Goal: Communication & Community: Answer question/provide support

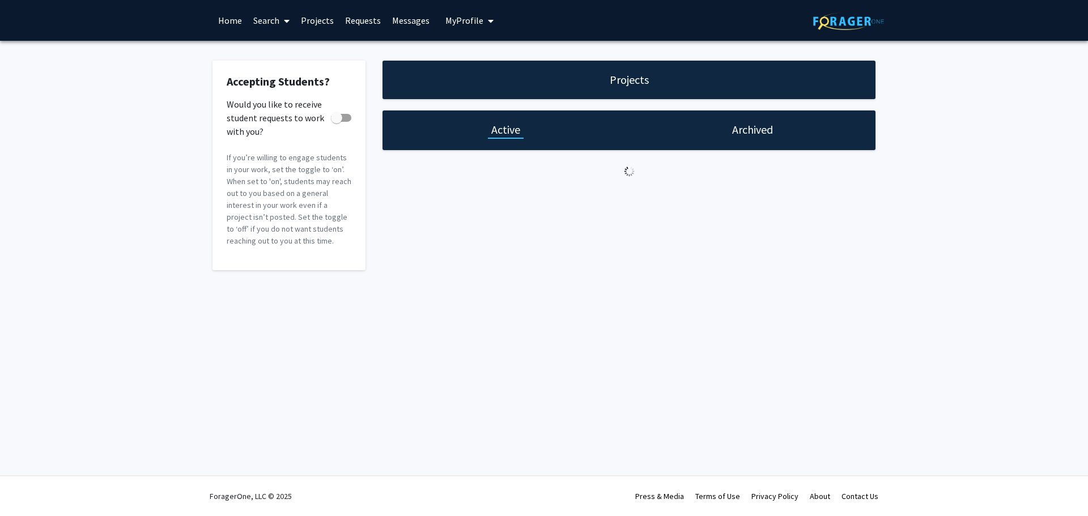
checkbox input "true"
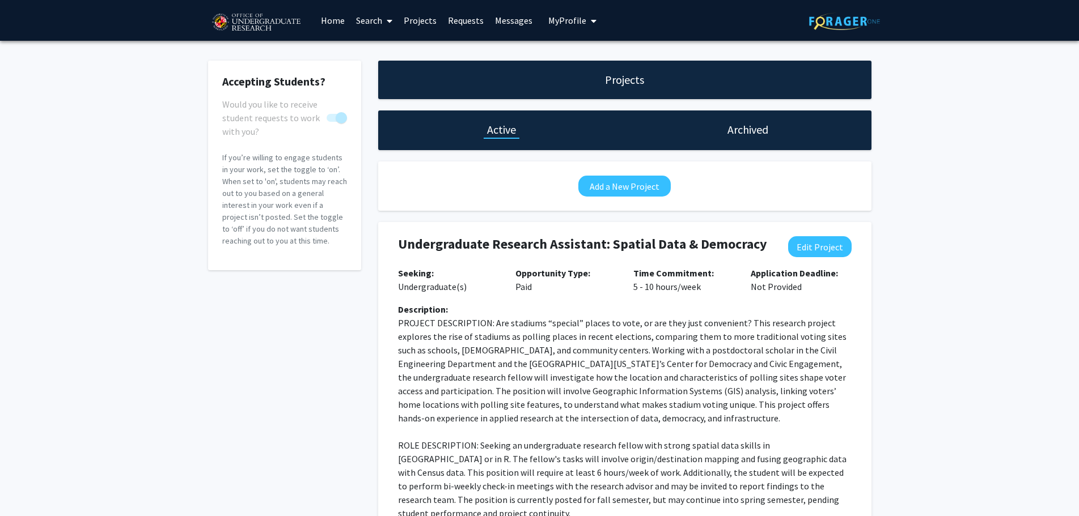
click at [456, 23] on link "Requests" at bounding box center [465, 21] width 47 height 40
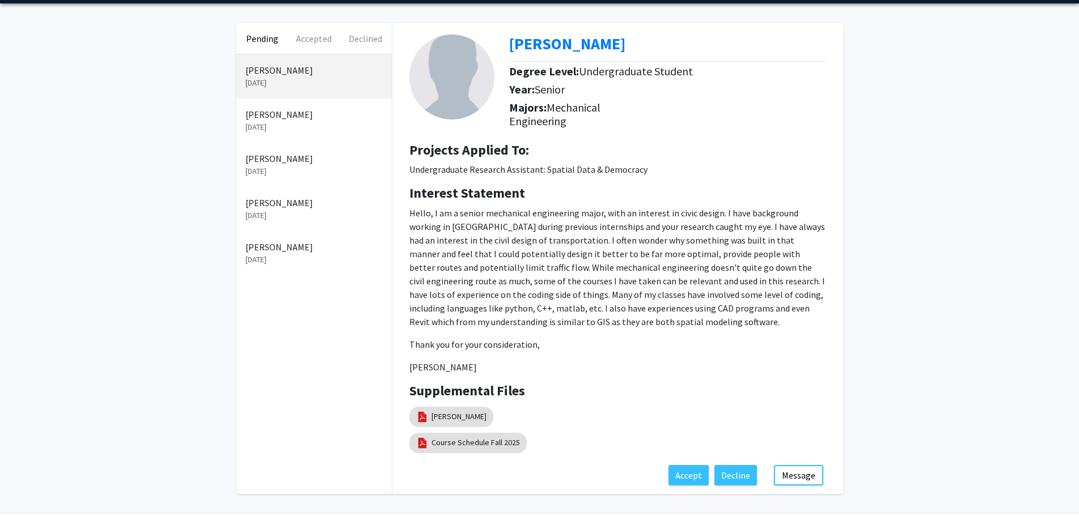
scroll to position [57, 0]
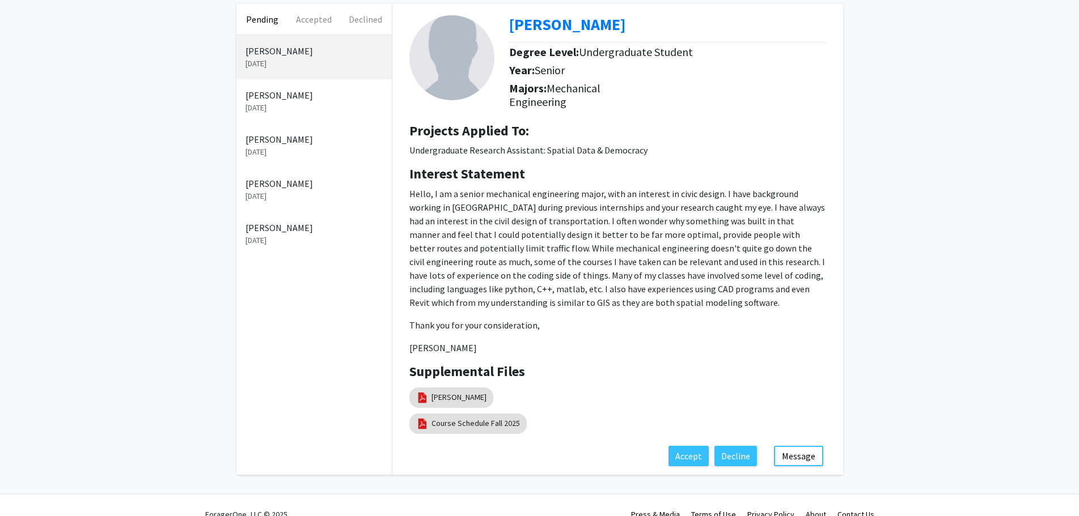
click at [337, 102] on p "[DATE]" at bounding box center [313, 108] width 137 height 12
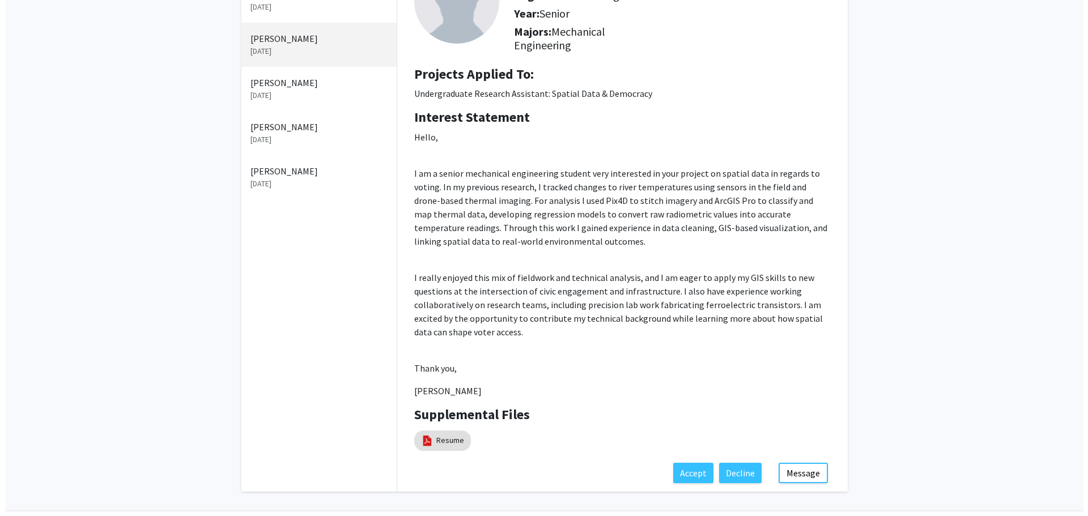
scroll to position [57, 0]
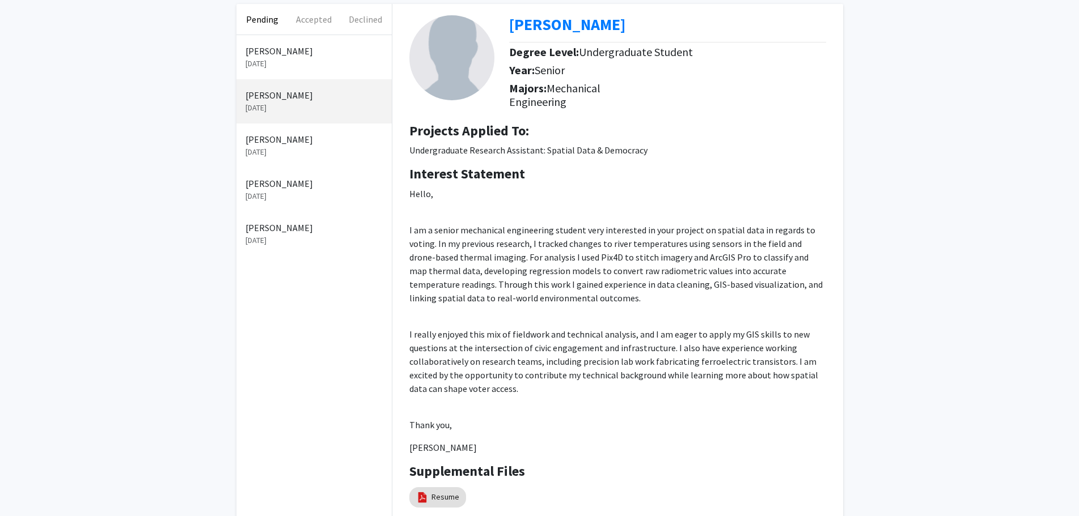
click at [316, 71] on div "[PERSON_NAME] [DATE]" at bounding box center [313, 57] width 155 height 44
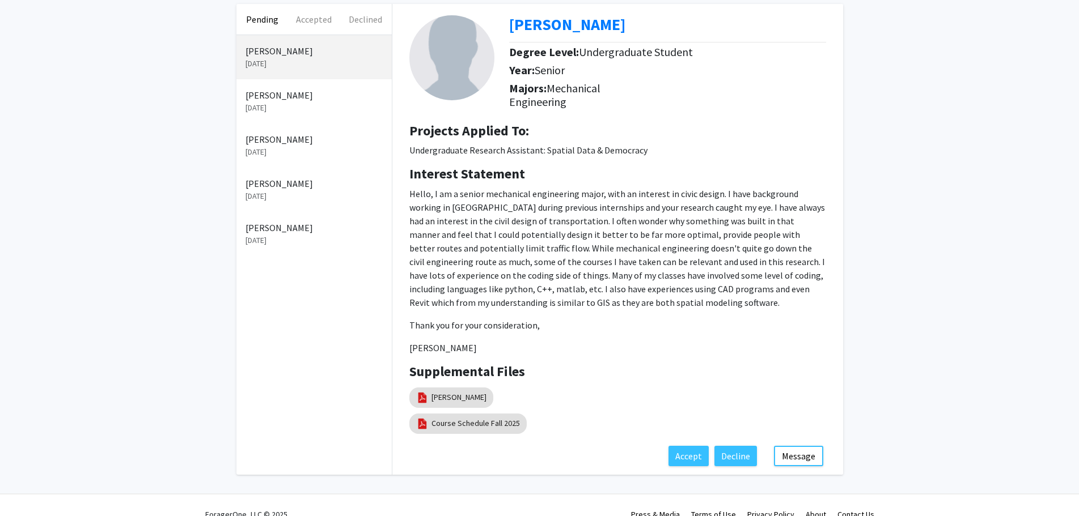
click at [502, 200] on p "Hello, I am a senior mechanical engineering major, with an interest in civic de…" at bounding box center [617, 248] width 417 height 122
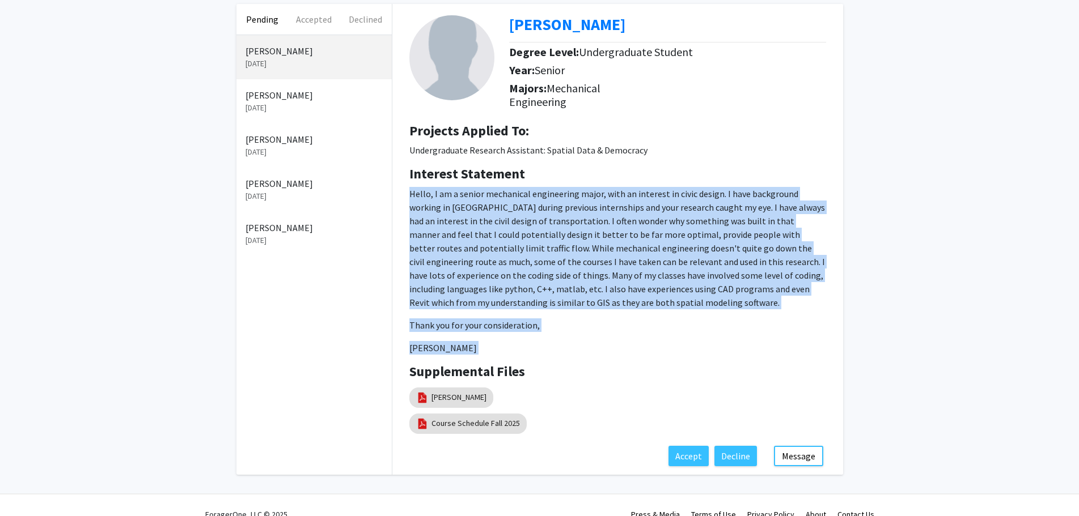
drag, startPoint x: 502, startPoint y: 200, endPoint x: 534, endPoint y: 351, distance: 154.1
click at [534, 351] on p "Hello, I am a senior mechanical engineering major, with an interest in civic de…" at bounding box center [617, 271] width 417 height 168
click at [534, 351] on p "[PERSON_NAME]" at bounding box center [617, 348] width 417 height 14
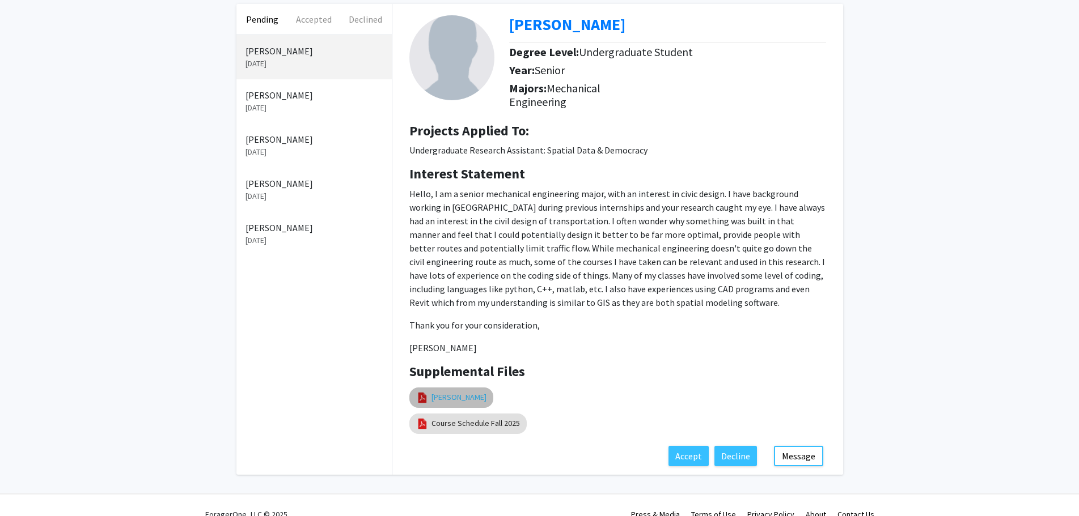
click at [486, 394] on link "[PERSON_NAME]" at bounding box center [458, 398] width 55 height 12
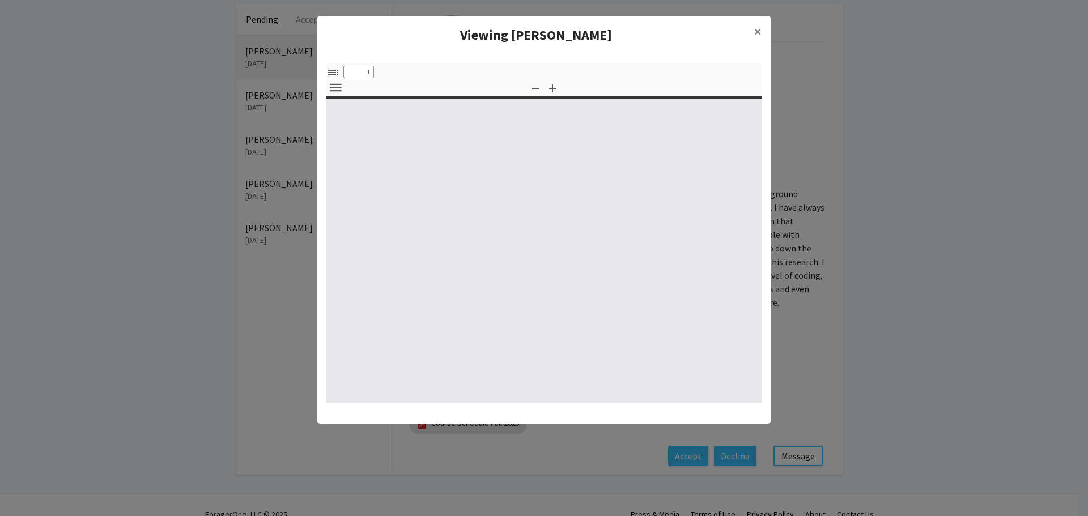
select select "custom"
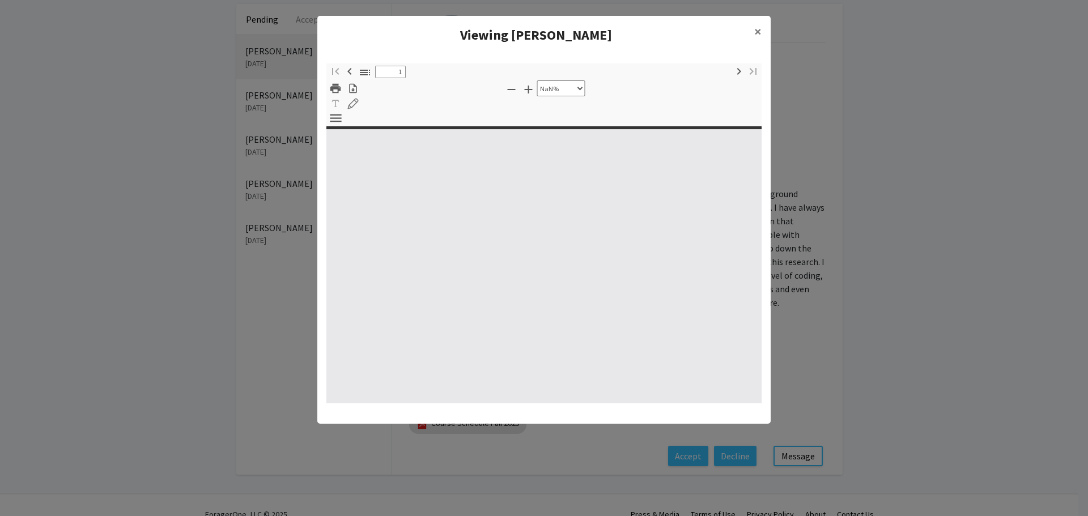
type input "0"
select select "custom"
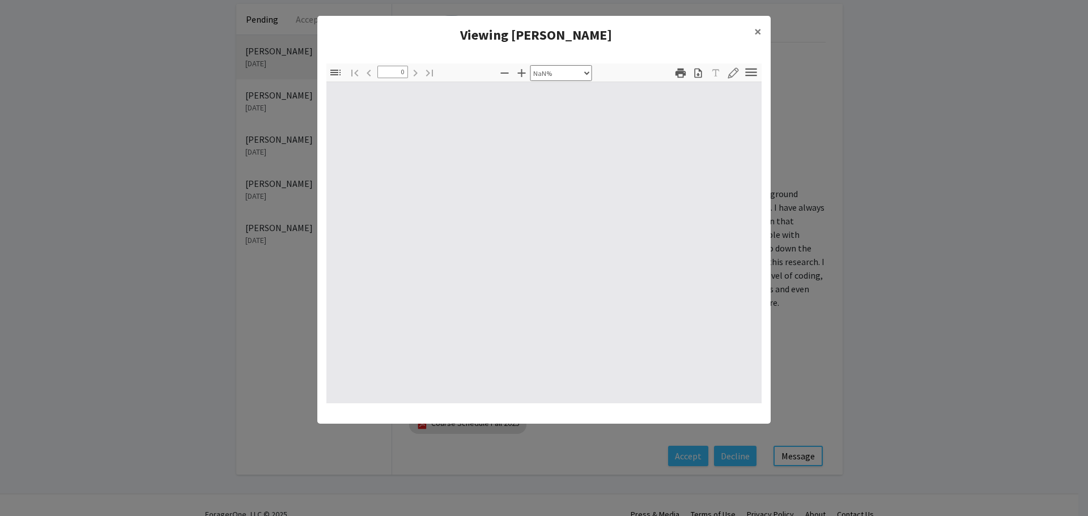
type input "1"
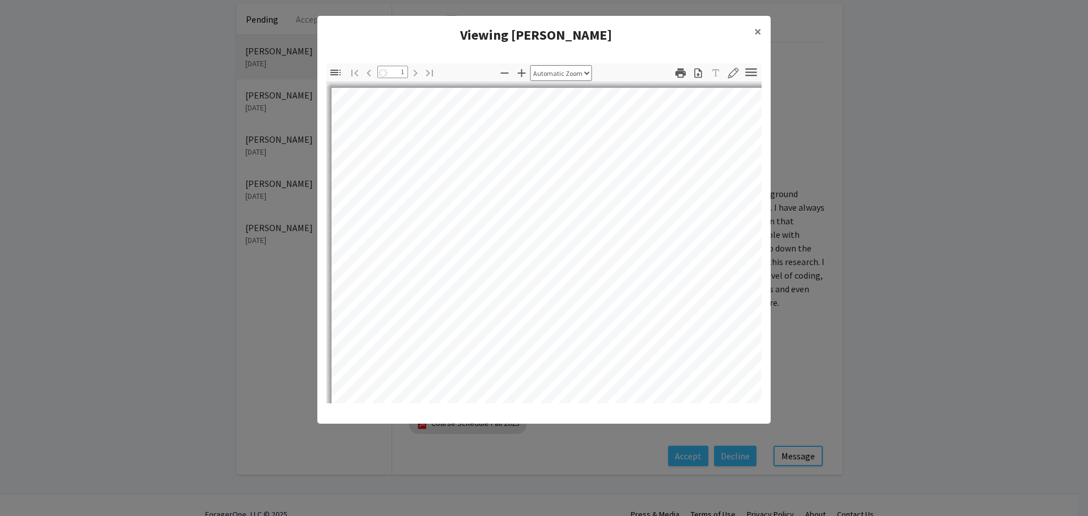
select select "auto"
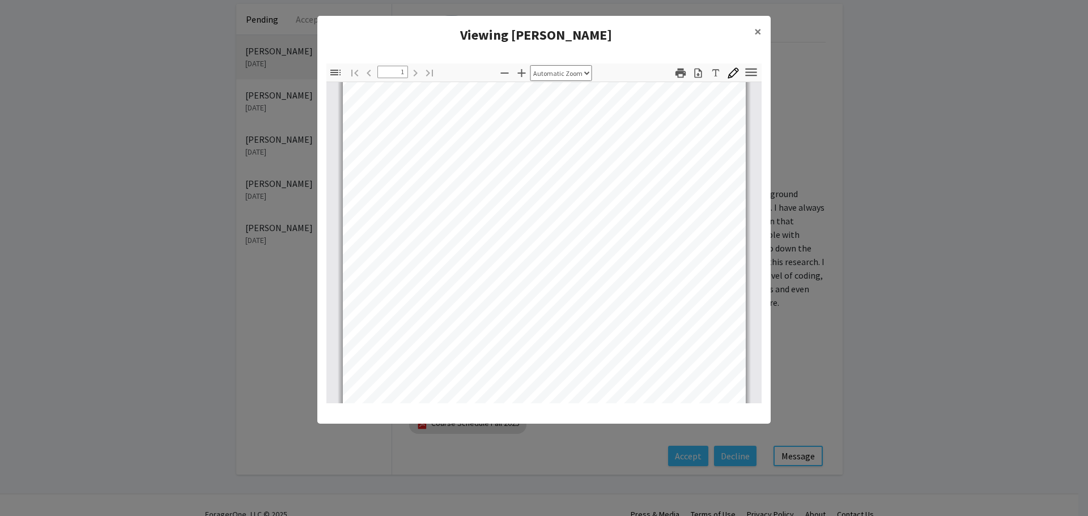
scroll to position [211, 0]
click at [554, 69] on div "Toggle Sidebar Find Go to First Page Previous 1 of 1 Next Go to Last Page Zoom …" at bounding box center [543, 233] width 435 height 340
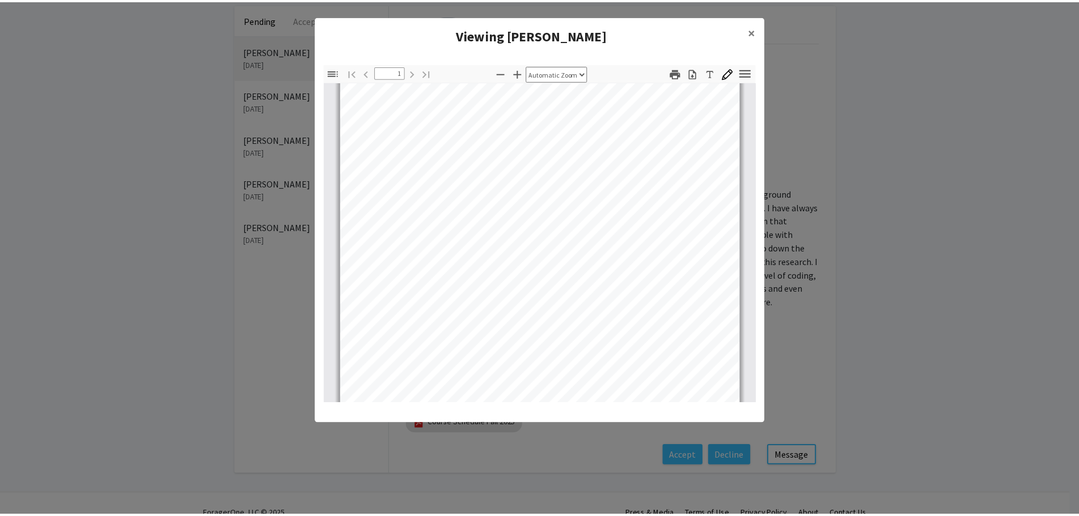
scroll to position [0, 0]
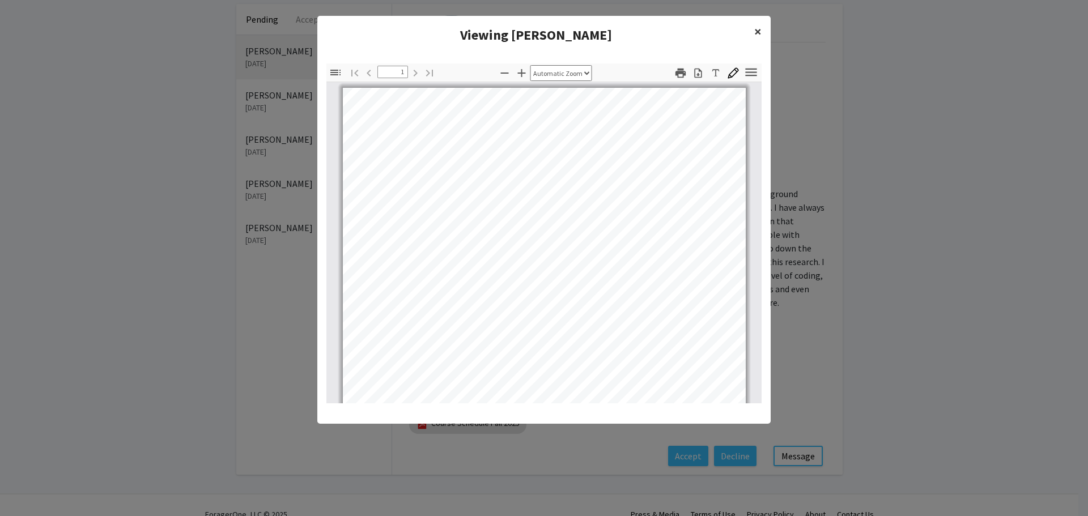
click at [757, 33] on span "×" at bounding box center [757, 32] width 7 height 18
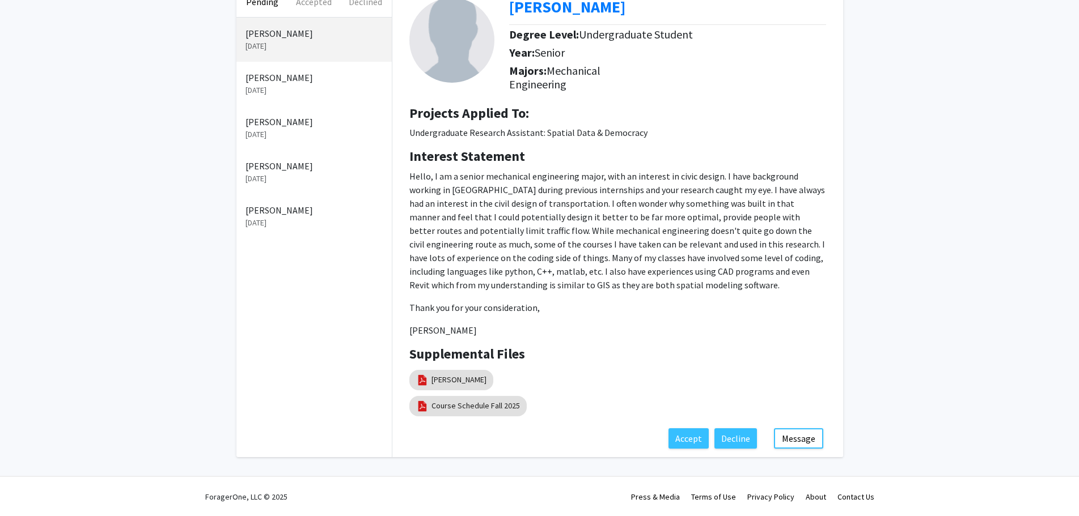
scroll to position [75, 0]
click at [801, 442] on button "Message" at bounding box center [798, 438] width 49 height 20
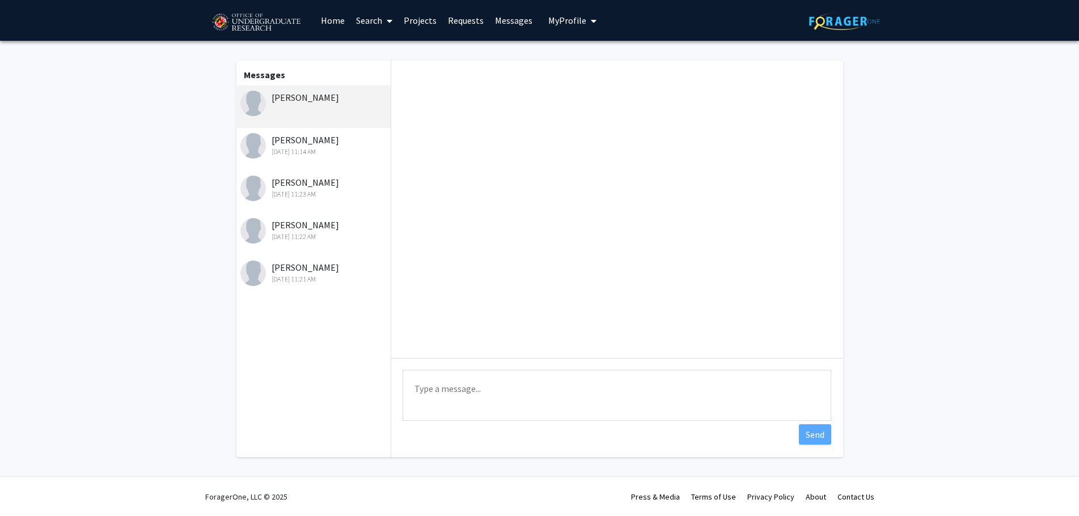
click at [318, 185] on div "[PERSON_NAME] [DATE] 11:23 AM" at bounding box center [314, 188] width 148 height 24
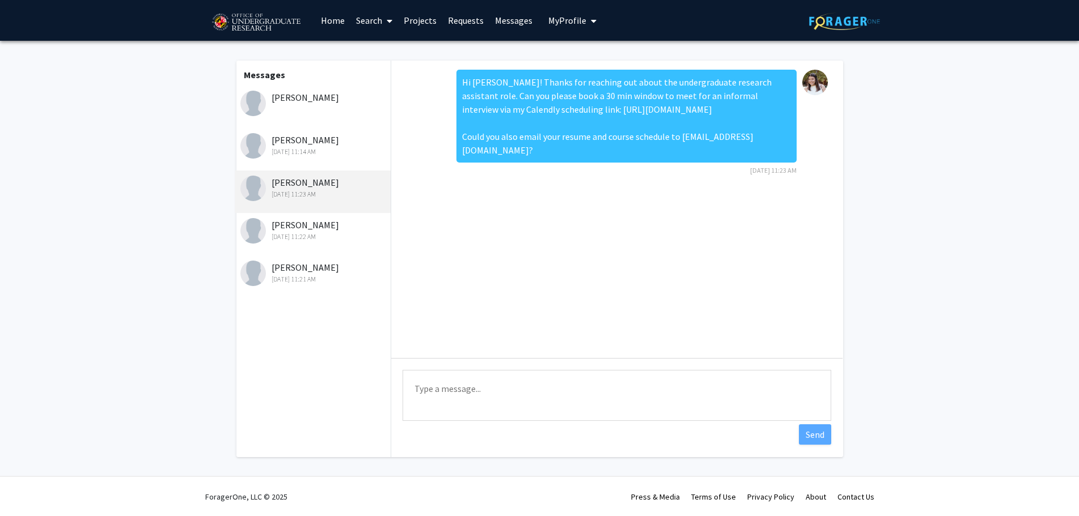
click at [502, 82] on div "Hi [PERSON_NAME]! Thanks for reaching out about the undergraduate research assi…" at bounding box center [626, 116] width 340 height 93
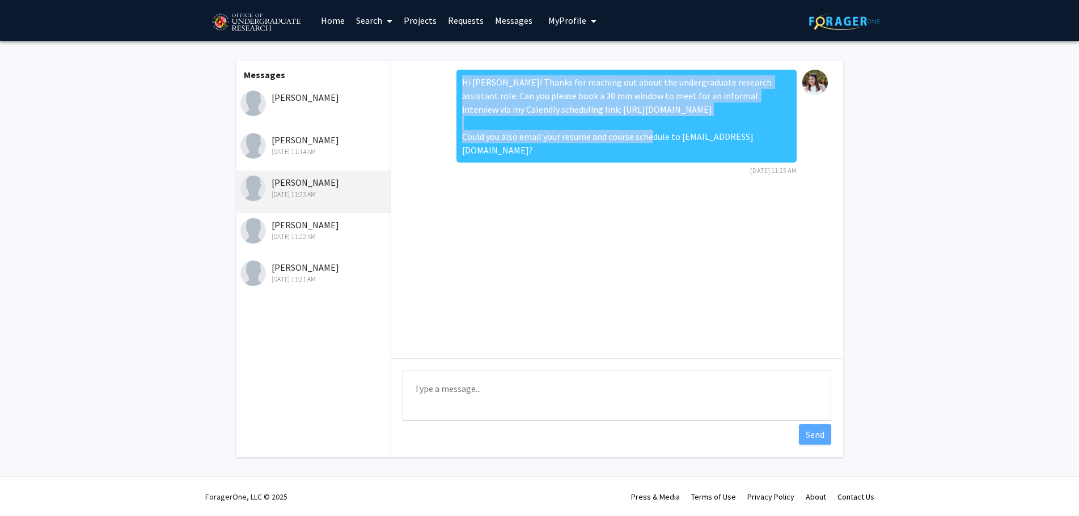
click at [502, 82] on div "Hi [PERSON_NAME]! Thanks for reaching out about the undergraduate research assi…" at bounding box center [626, 116] width 340 height 93
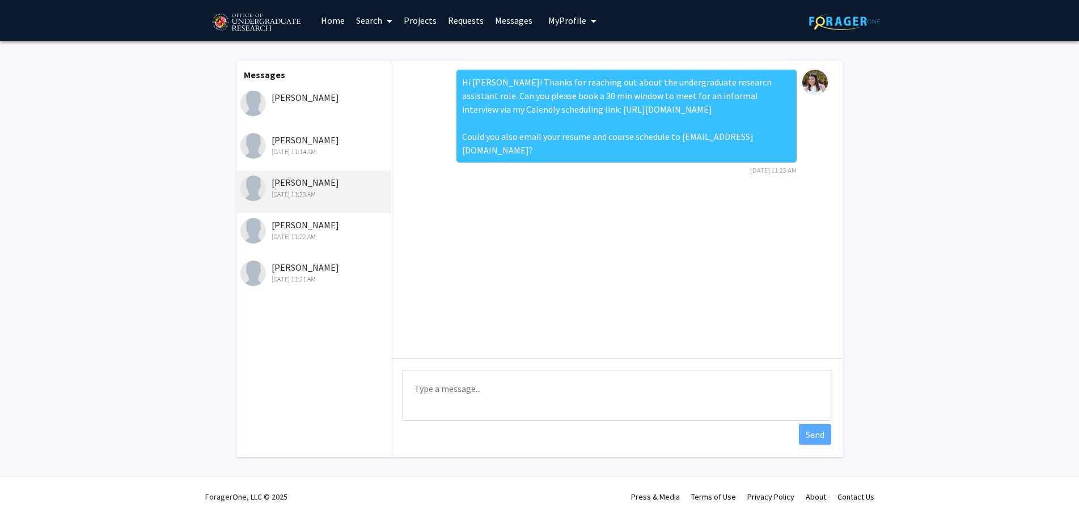
click at [484, 88] on div "Hi [PERSON_NAME]! Thanks for reaching out about the undergraduate research assi…" at bounding box center [626, 116] width 340 height 93
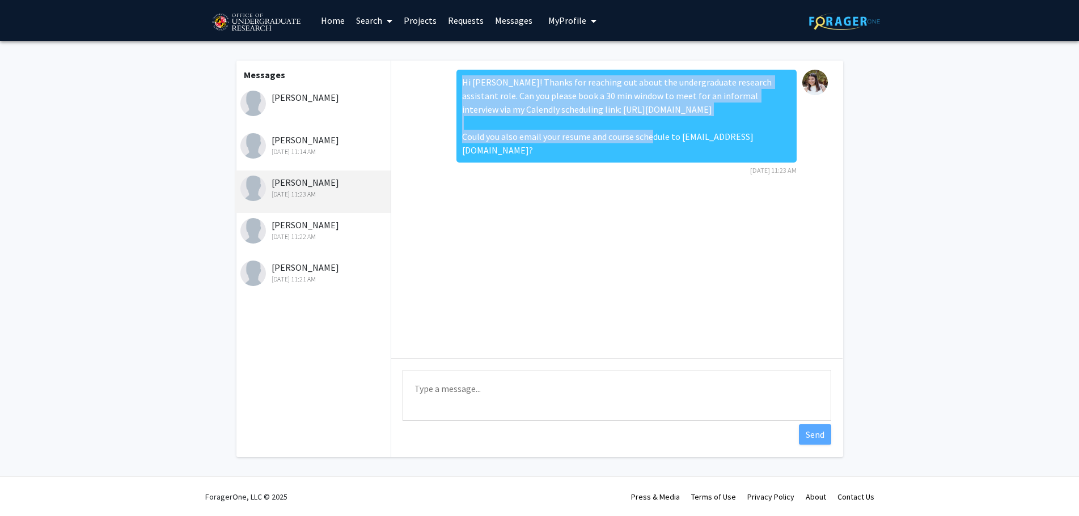
click at [484, 88] on div "Hi [PERSON_NAME]! Thanks for reaching out about the undergraduate research assi…" at bounding box center [626, 116] width 340 height 93
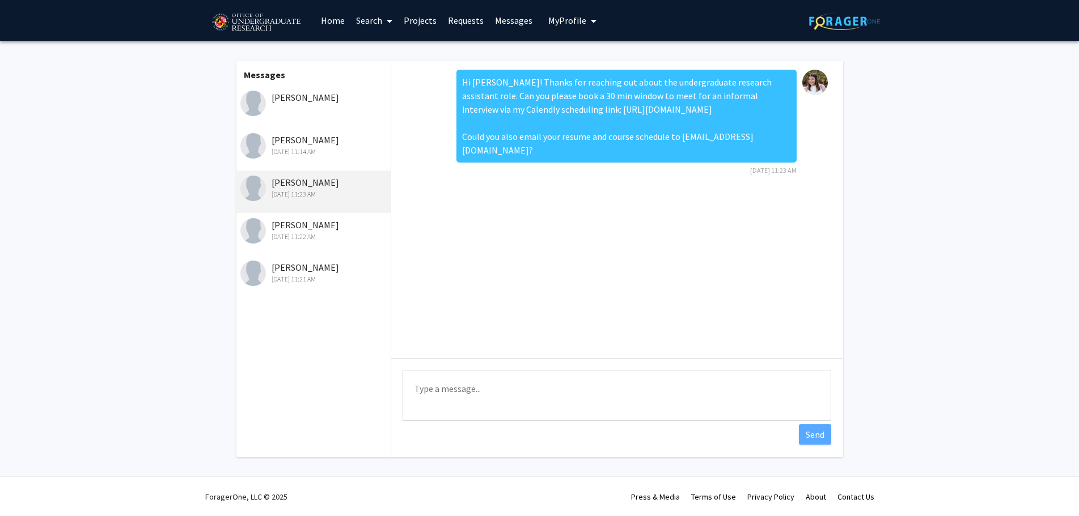
drag, startPoint x: 484, startPoint y: 88, endPoint x: 346, endPoint y: 95, distance: 137.9
click at [346, 95] on div "[PERSON_NAME]" at bounding box center [314, 98] width 148 height 14
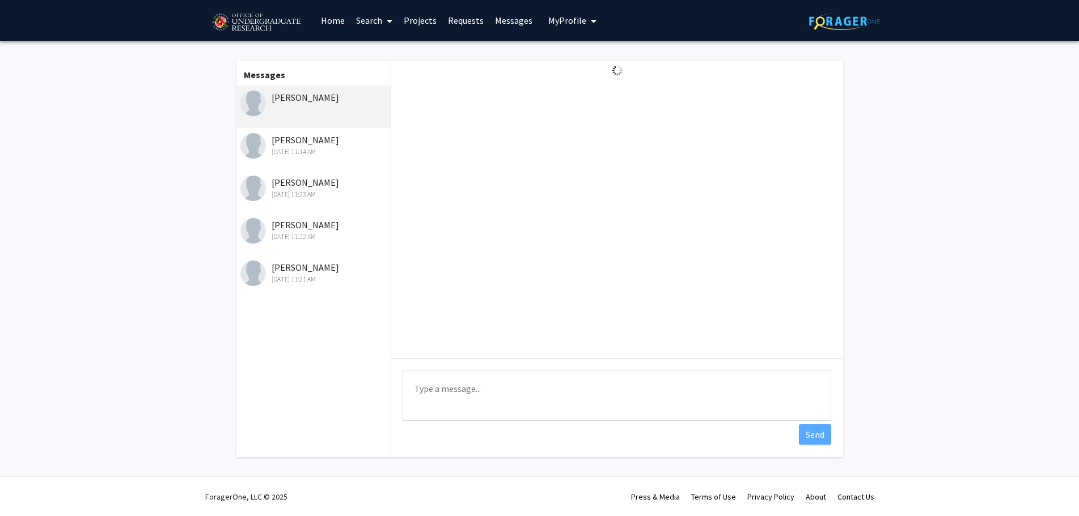
click at [592, 391] on textarea "Type a message" at bounding box center [616, 395] width 428 height 51
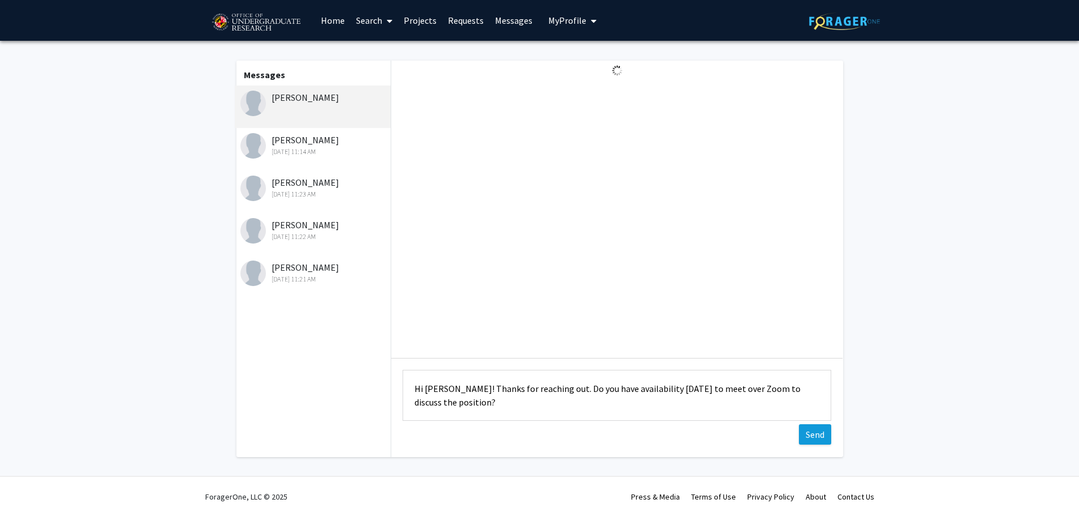
type textarea "Hi [PERSON_NAME]! Thanks for reaching out. Do you have availability [DATE] to m…"
click at [800, 434] on button "Send" at bounding box center [815, 435] width 32 height 20
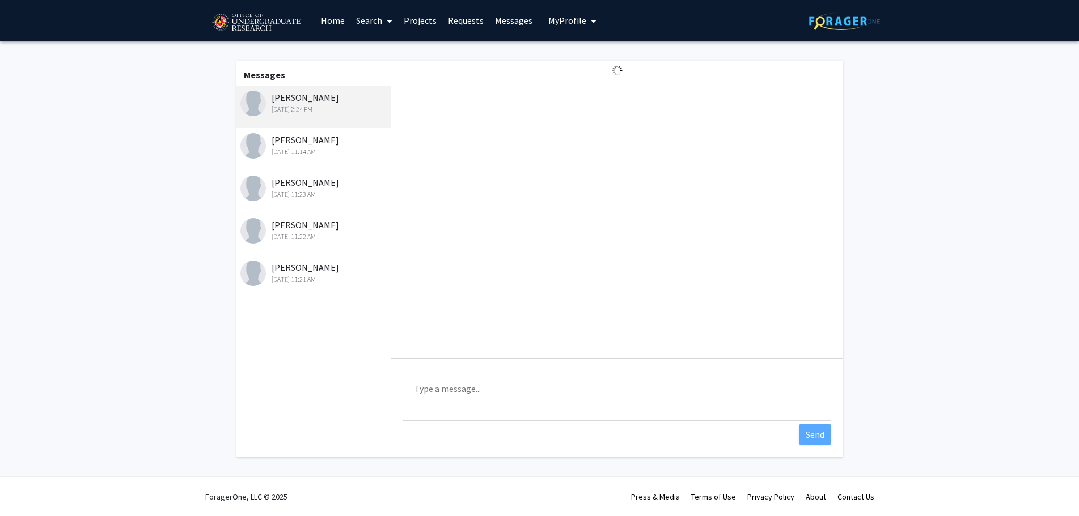
click at [313, 143] on div "[PERSON_NAME] [DATE] 11:14 AM" at bounding box center [314, 145] width 148 height 24
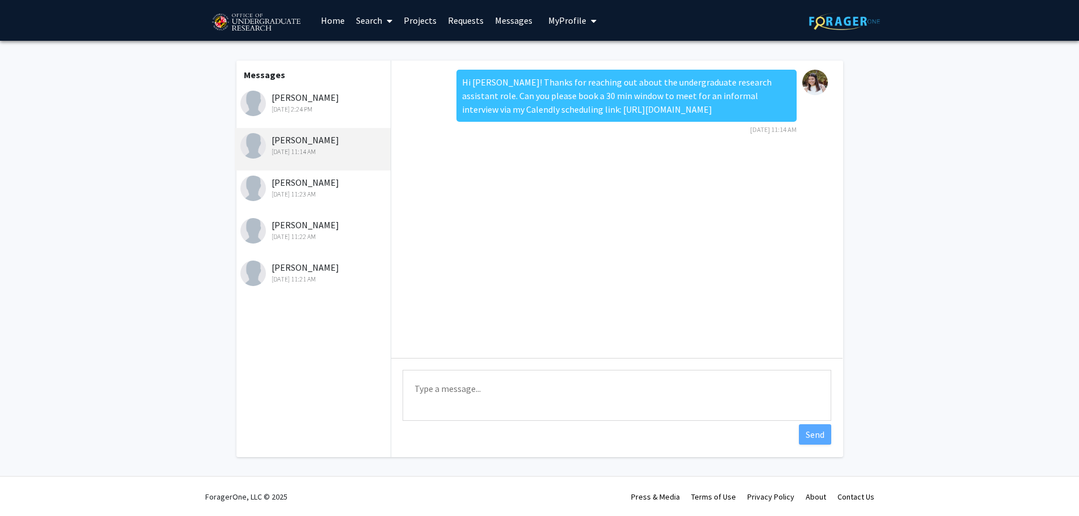
click at [331, 93] on div "[PERSON_NAME] [DATE] 2:24 PM" at bounding box center [314, 103] width 148 height 24
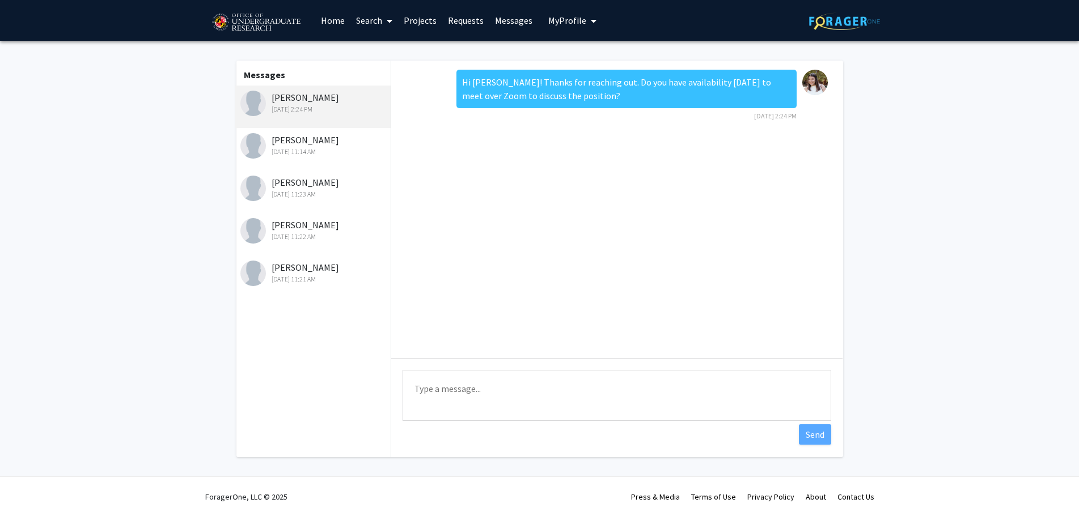
click at [479, 19] on link "Requests" at bounding box center [465, 21] width 47 height 40
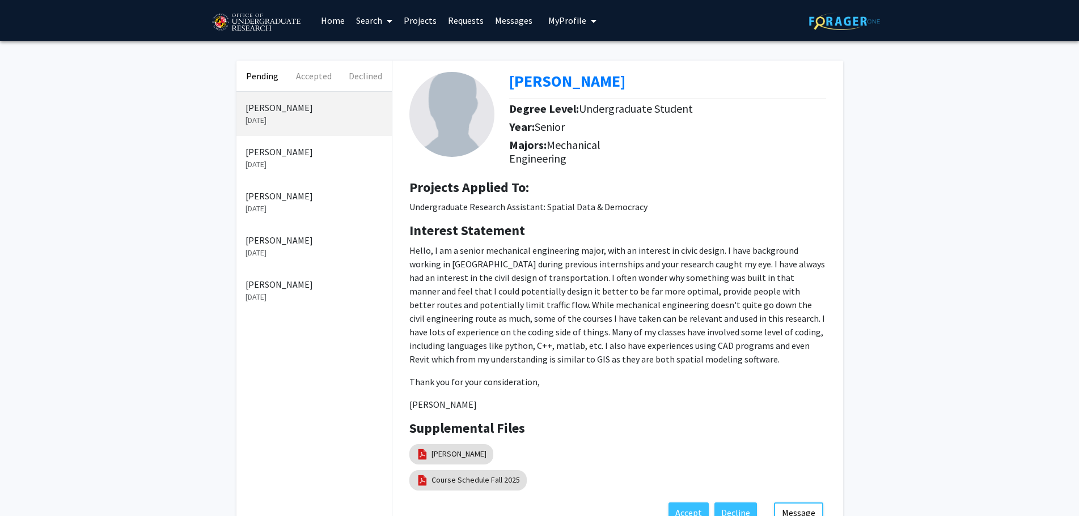
click at [402, 28] on link "Projects" at bounding box center [420, 21] width 44 height 40
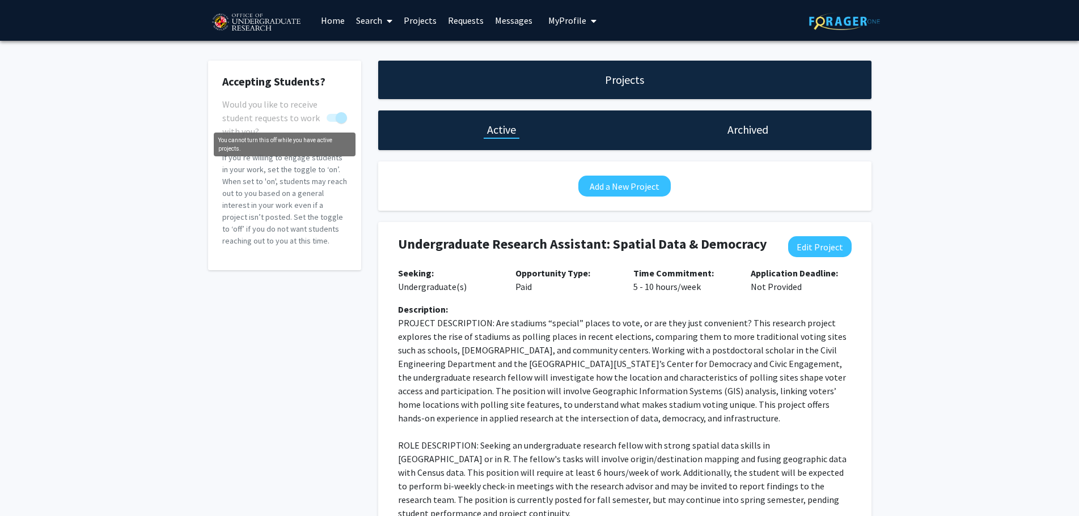
click at [333, 116] on span "You cannot turn this off while you have active projects." at bounding box center [336, 118] width 20 height 8
click at [315, 128] on mat-tooltip-component "You cannot turn this off while you have active projects." at bounding box center [285, 145] width 158 height 40
click at [335, 119] on span "You cannot turn this off while you have active projects." at bounding box center [336, 118] width 20 height 8
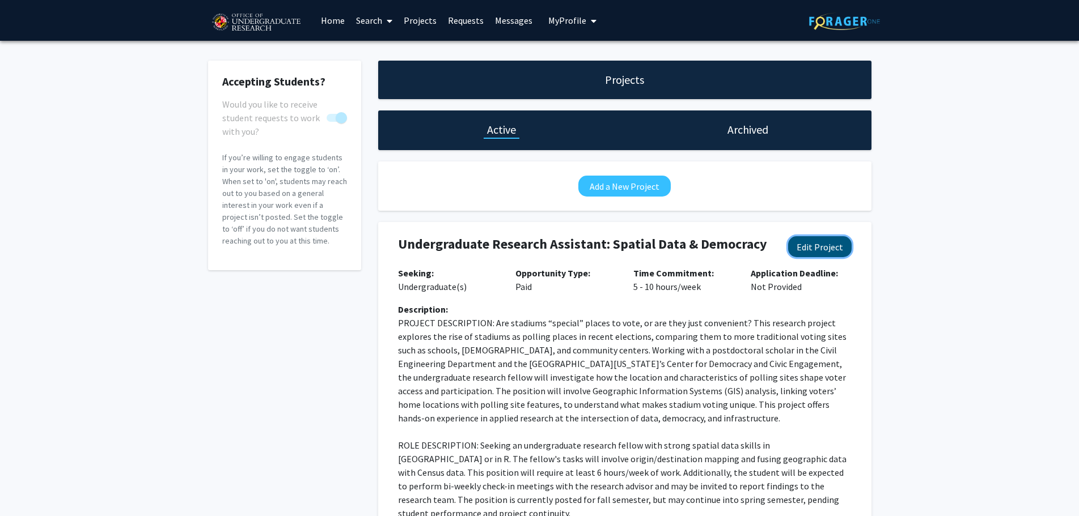
click at [841, 244] on button "Edit Project" at bounding box center [819, 246] width 63 height 21
select select "5 - 10"
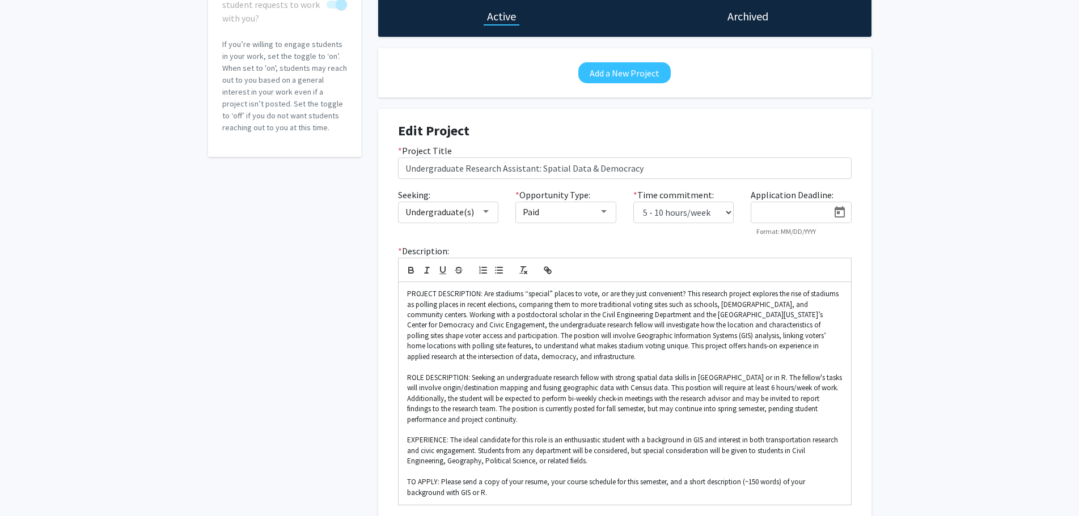
scroll to position [232, 0]
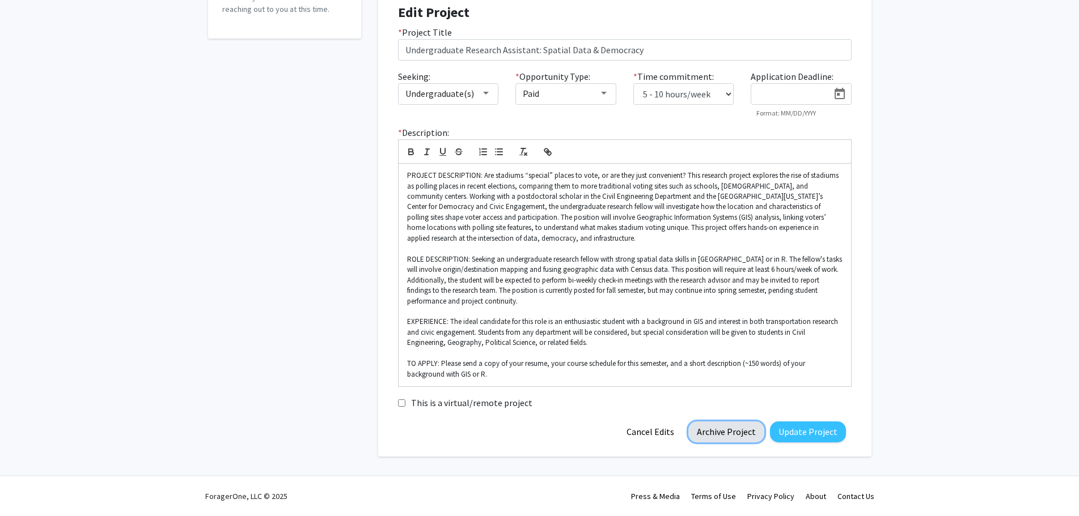
click at [708, 439] on button "Archive Project" at bounding box center [726, 432] width 76 height 21
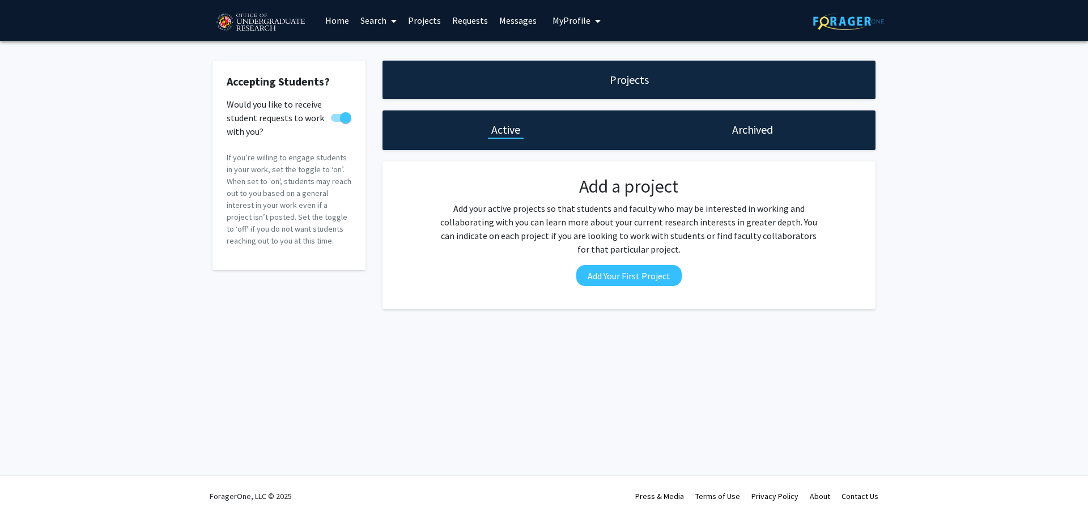
click at [758, 132] on h1 "Archived" at bounding box center [752, 130] width 41 height 16
